Goal: Navigation & Orientation: Find specific page/section

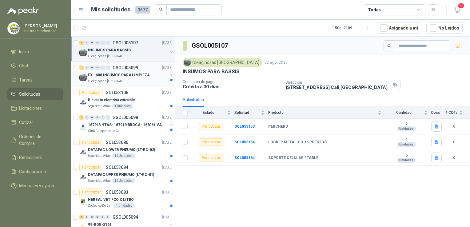
click at [129, 79] on div "Oleaginosas [GEOGRAPHIC_DATA]" at bounding box center [128, 81] width 80 height 5
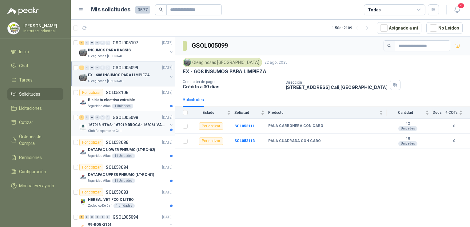
click at [137, 130] on div "Club Campestre de Cali" at bounding box center [128, 131] width 80 height 5
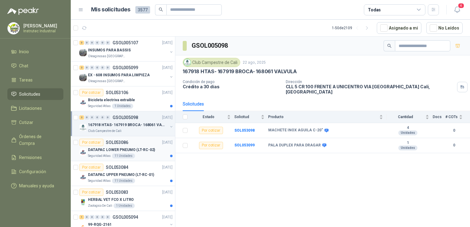
click at [135, 140] on div "Por cotizar SOL053086 [DATE]" at bounding box center [125, 142] width 93 height 7
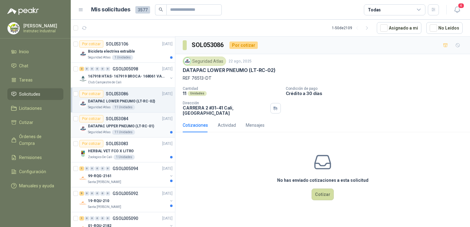
scroll to position [62, 0]
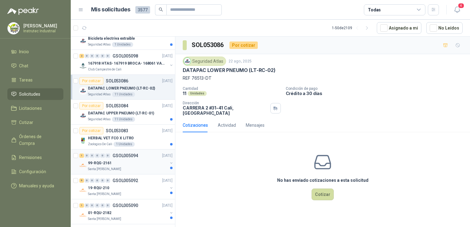
click at [137, 165] on div "99-RQG-2161" at bounding box center [128, 162] width 80 height 7
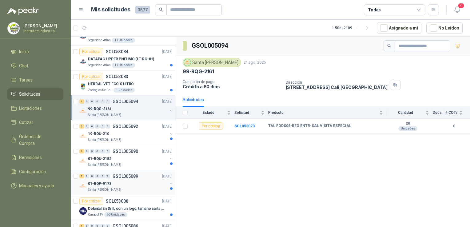
scroll to position [123, 0]
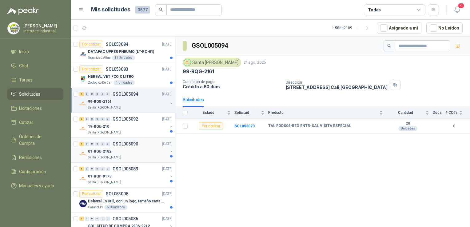
click at [148, 158] on div "Santa [PERSON_NAME]" at bounding box center [128, 157] width 80 height 5
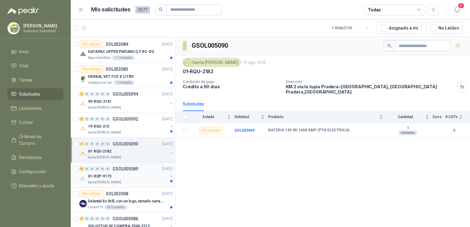
scroll to position [246, 0]
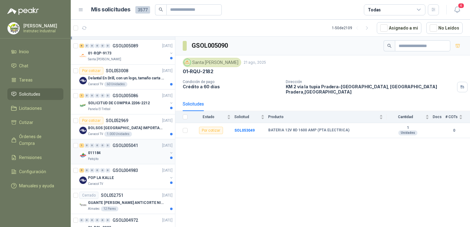
click at [141, 158] on div "Patojito" at bounding box center [128, 159] width 80 height 5
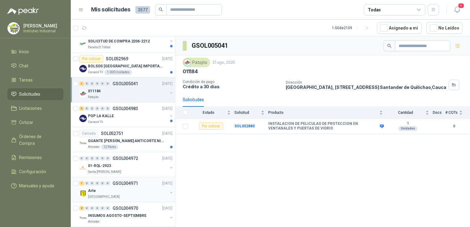
scroll to position [338, 0]
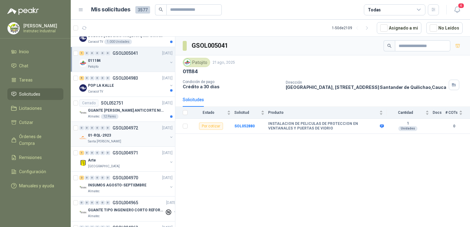
click at [139, 139] on div "Santa [PERSON_NAME]" at bounding box center [128, 141] width 80 height 5
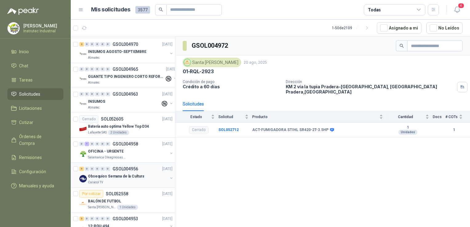
scroll to position [492, 0]
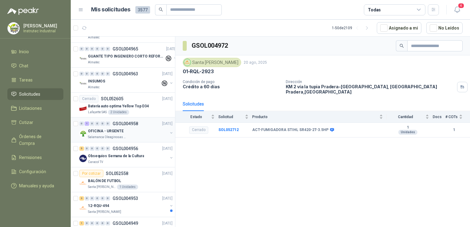
click at [129, 135] on div "Salamanca Oleaginosas SAS" at bounding box center [128, 137] width 80 height 5
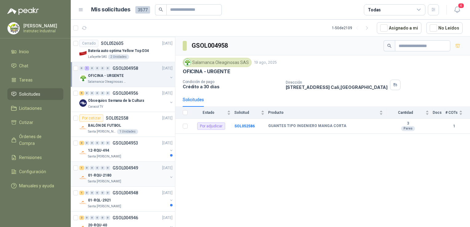
scroll to position [584, 0]
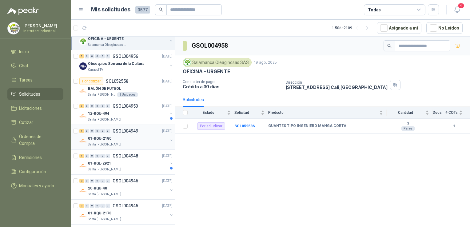
click at [135, 136] on div "01-RQU-2180" at bounding box center [128, 138] width 80 height 7
